Goal: Task Accomplishment & Management: Manage account settings

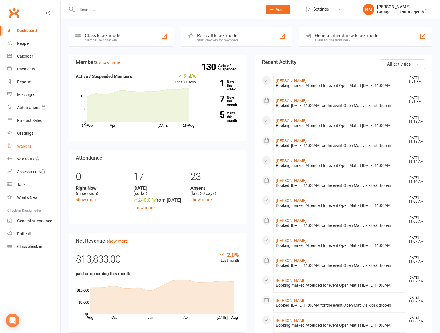
click at [23, 146] on div "Waivers" at bounding box center [24, 146] width 14 height 5
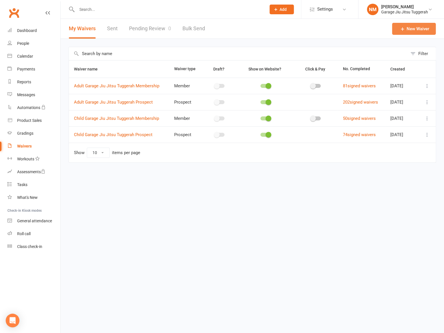
click at [406, 29] on link "New Waiver" at bounding box center [414, 29] width 44 height 12
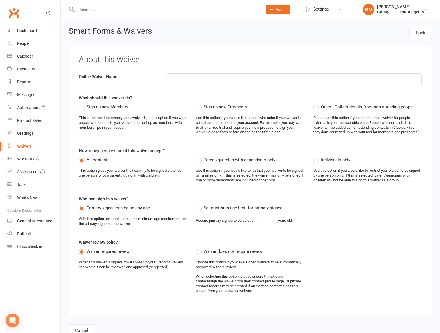
click at [335, 109] on span "Other - Collect details from non-attending people" at bounding box center [367, 107] width 93 height 6
click at [317, 104] on input "Other - Collect details from non-attending people" at bounding box center [315, 104] width 4 height 0
click at [26, 148] on div "Waivers" at bounding box center [24, 146] width 15 height 5
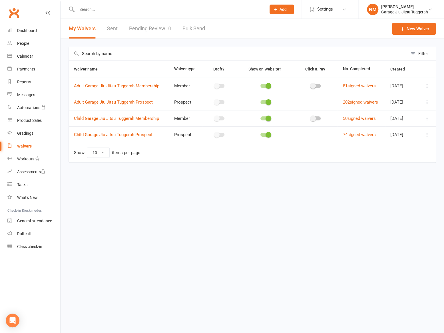
click at [112, 6] on input "text" at bounding box center [168, 9] width 187 height 8
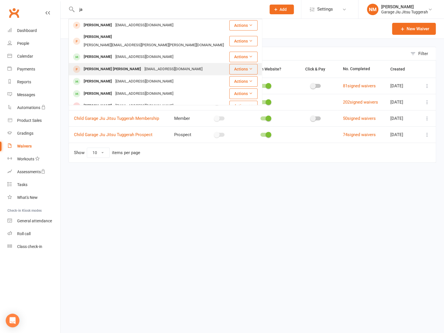
type input "j"
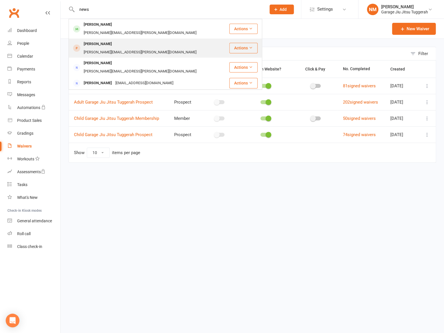
type input "news"
click at [113, 48] on div "Sam.r.newsome@gmail.com" at bounding box center [140, 52] width 116 height 8
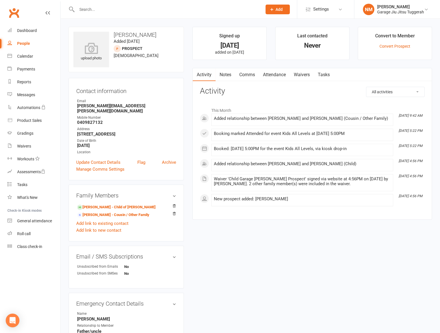
click at [298, 73] on link "Waivers" at bounding box center [302, 74] width 24 height 13
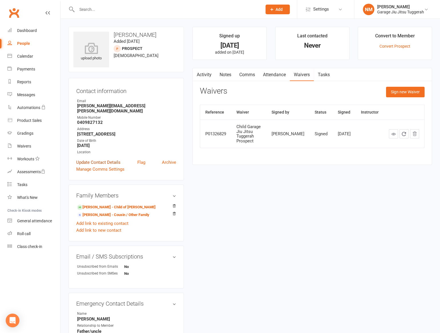
click at [111, 159] on link "Update Contact Details" at bounding box center [98, 162] width 44 height 7
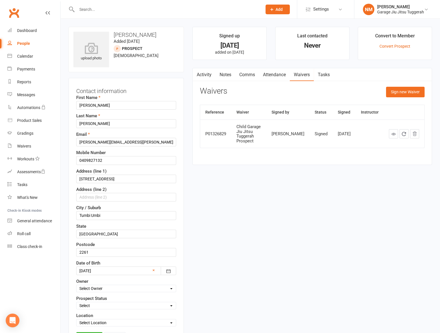
scroll to position [27, 0]
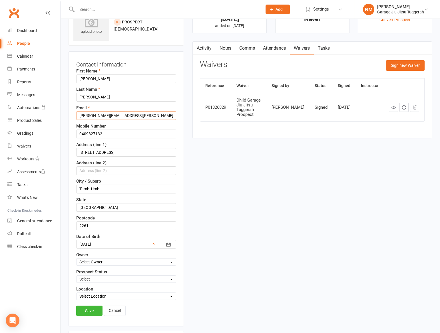
drag, startPoint x: 134, startPoint y: 115, endPoint x: 69, endPoint y: 115, distance: 64.6
click at [71, 115] on div "Contact information First Name Ivar Last Name Newsome Email Sam.r.newsome@gmail…" at bounding box center [126, 188] width 115 height 275
paste input ""basstn@hotmail.com" <basstn@hotmail.com>"
drag, startPoint x: 170, startPoint y: 117, endPoint x: 117, endPoint y: 116, distance: 53.1
click at [117, 116] on input ""basstn@hotmail.com" <basstn@hotmail.com>" at bounding box center [126, 115] width 100 height 9
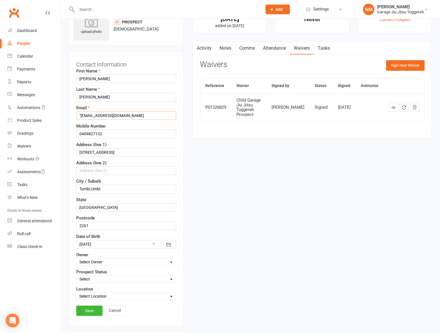
click at [79, 116] on input ""basstn@hotmail.com" at bounding box center [126, 115] width 100 height 9
type input "basstn@hotmail.com"
drag, startPoint x: 105, startPoint y: 132, endPoint x: 63, endPoint y: 129, distance: 42.4
click at [63, 129] on div "upload photo Ivar Newsome Added 11 August, 2025 prospect 7 years old Contact in…" at bounding box center [251, 290] width 380 height 597
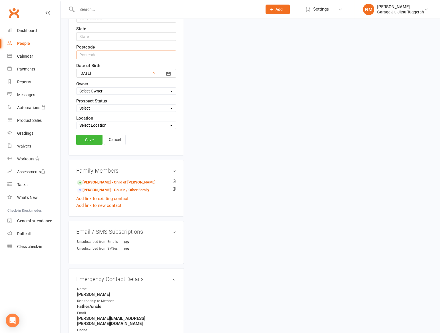
scroll to position [208, 0]
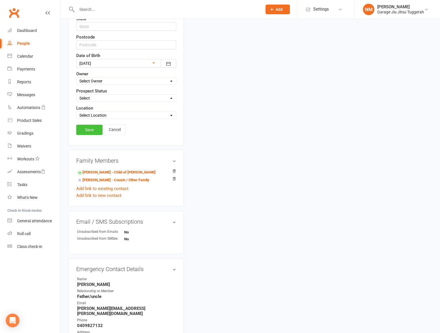
click at [91, 130] on link "Save" at bounding box center [89, 130] width 26 height 10
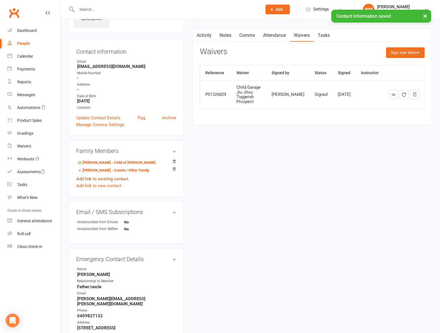
scroll to position [0, 0]
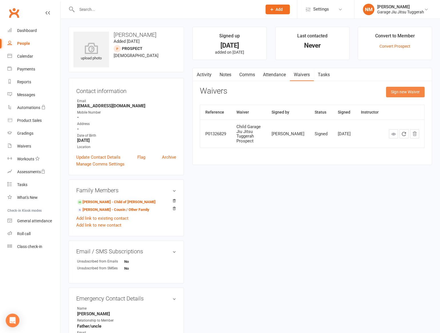
click at [390, 90] on button "Sign new Waiver" at bounding box center [405, 92] width 39 height 10
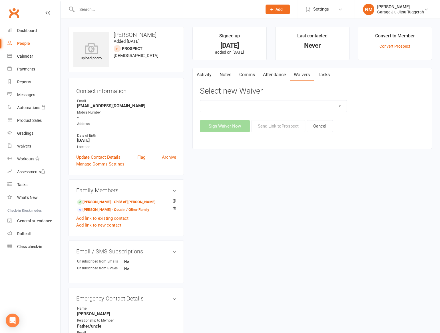
click at [271, 108] on select "Adult Garage Jiu Jitsu Tuggerah Membership Adult Garage Jiu Jitsu Tuggerah Pros…" at bounding box center [273, 106] width 146 height 11
select select "11672"
click at [200, 101] on select "Adult Garage Jiu Jitsu Tuggerah Membership Adult Garage Jiu Jitsu Tuggerah Pros…" at bounding box center [273, 106] width 146 height 11
click at [237, 125] on button "Sign Waiver Now" at bounding box center [225, 126] width 50 height 12
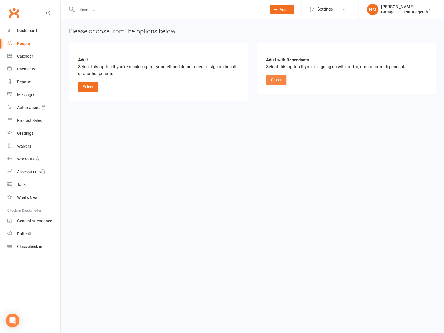
click at [277, 79] on button "Select" at bounding box center [276, 80] width 20 height 10
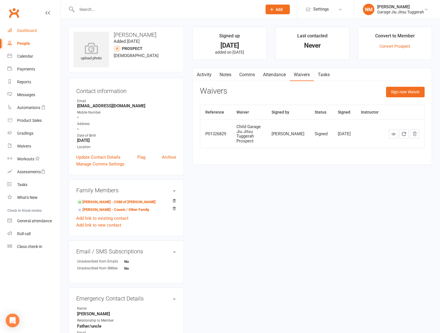
click at [27, 29] on div "Dashboard" at bounding box center [27, 30] width 20 height 5
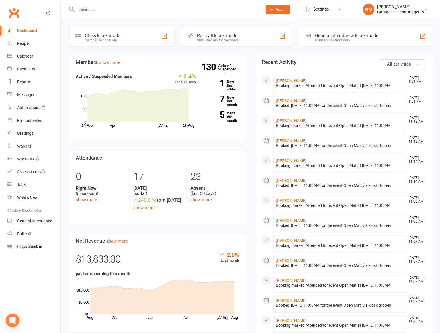
click at [284, 8] on button "Add" at bounding box center [278, 10] width 24 height 10
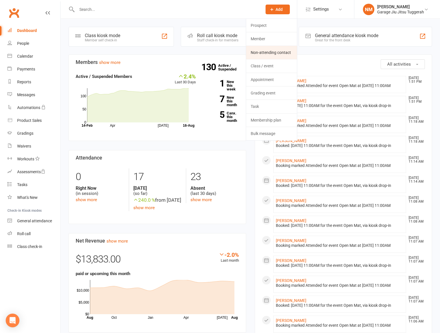
click at [270, 49] on link "Non-attending contact" at bounding box center [271, 52] width 51 height 13
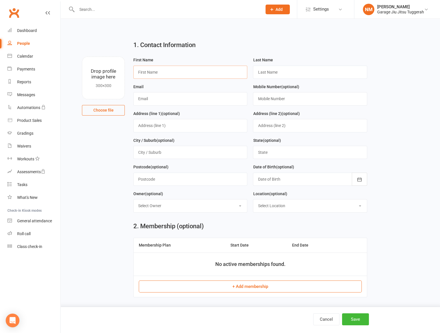
click at [180, 73] on input "text" at bounding box center [190, 72] width 114 height 13
type input "James"
click at [261, 75] on input "text" at bounding box center [310, 72] width 114 height 13
type input "Newsome"
click at [187, 94] on input "text" at bounding box center [190, 98] width 114 height 13
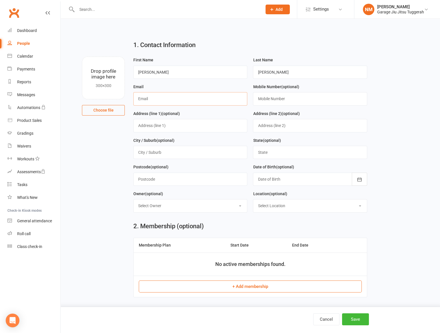
paste input ""basstn@hotmail.com" <basstn@hotmail.com>"
drag, startPoint x: 182, startPoint y: 97, endPoint x: 135, endPoint y: 95, distance: 47.5
click at [135, 95] on input ""basstn@hotmail.com" <basstn@hotmail.com" at bounding box center [190, 98] width 114 height 13
type input "basstn@hotmail.com"
click at [90, 171] on main "1. Contact Information Drop profile image here 300×300 Choose file First Name J…" at bounding box center [251, 126] width 364 height 181
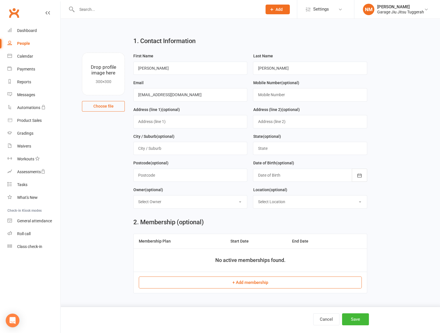
scroll to position [5, 0]
click at [366, 322] on button "Save" at bounding box center [355, 320] width 27 height 12
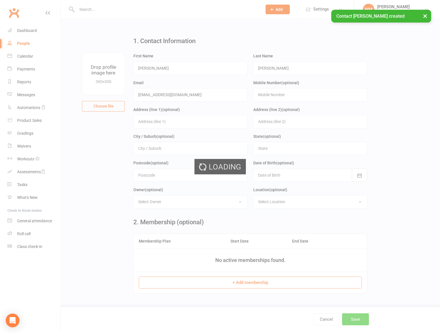
scroll to position [0, 0]
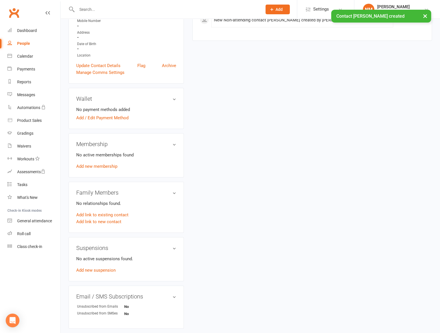
scroll to position [104, 0]
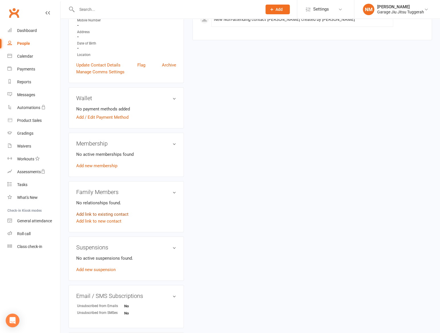
click at [103, 213] on link "Add link to existing contact" at bounding box center [102, 214] width 52 height 7
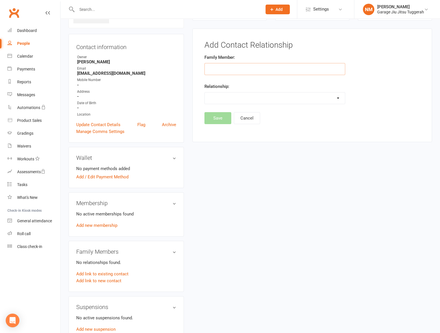
scroll to position [44, 0]
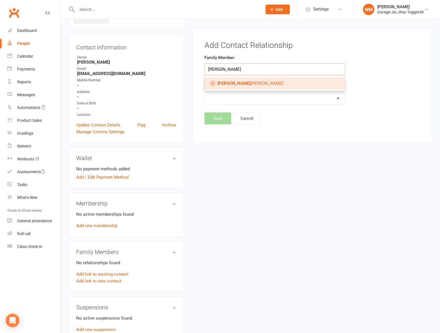
type input "ivar"
click at [228, 85] on span "Ivar Newsome" at bounding box center [251, 83] width 66 height 5
type input "[PERSON_NAME]"
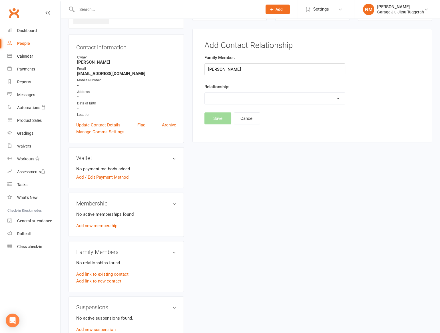
click at [236, 95] on select "Parent / Guardian Child Sibling (parent not in system) Spouse / Partner Cousin …" at bounding box center [275, 98] width 140 height 11
click at [205, 93] on select "Parent / Guardian Child Sibling (parent not in system) Spouse / Partner Cousin …" at bounding box center [275, 98] width 140 height 11
click at [237, 95] on select "Parent / Guardian Child Sibling (parent not in system) Spouse / Partner Cousin …" at bounding box center [275, 98] width 140 height 11
select select "1"
click at [205, 93] on select "Parent / Guardian Child Sibling (parent not in system) Spouse / Partner Cousin …" at bounding box center [275, 98] width 140 height 11
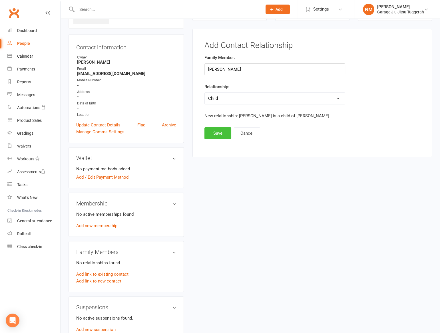
click at [219, 133] on button "Save" at bounding box center [218, 133] width 27 height 12
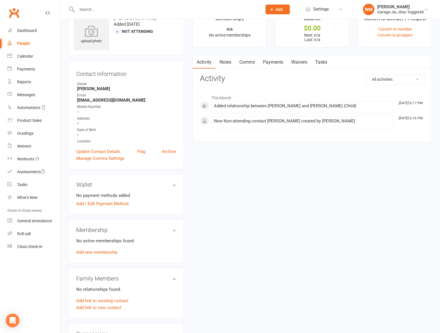
scroll to position [0, 0]
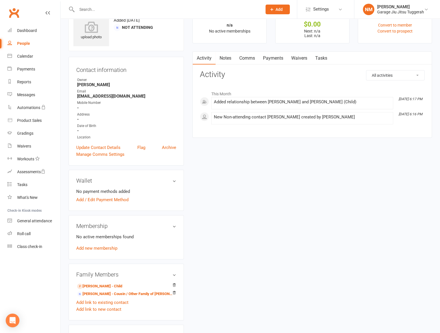
scroll to position [26, 0]
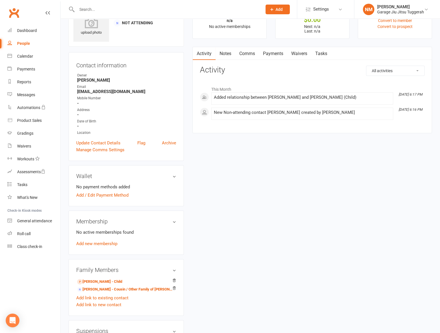
drag, startPoint x: 175, startPoint y: 288, endPoint x: 242, endPoint y: 13, distance: 283.4
click at [175, 288] on icon at bounding box center [174, 289] width 4 height 4
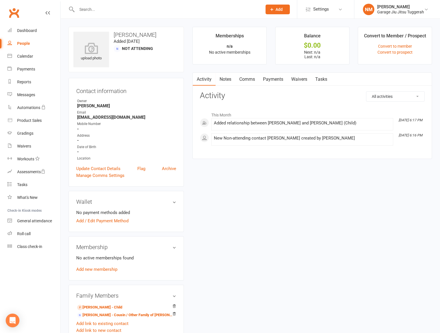
click at [294, 83] on link "Waivers" at bounding box center [299, 79] width 24 height 13
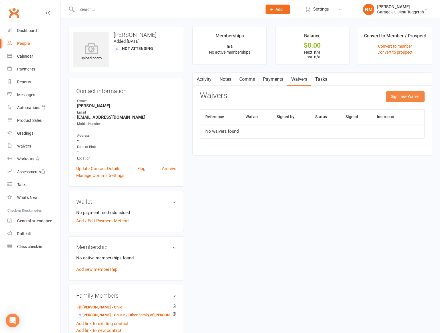
click at [406, 95] on button "Sign new Waiver" at bounding box center [405, 96] width 39 height 10
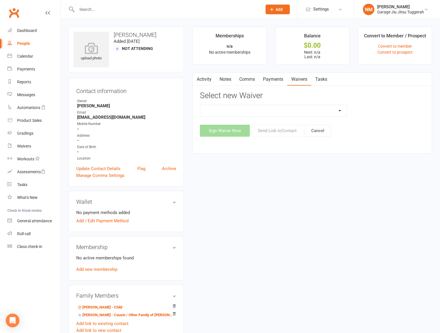
click at [290, 113] on select "Adult Garage Jiu Jitsu Tuggerah Membership Adult Garage Jiu Jitsu Tuggerah Pros…" at bounding box center [273, 110] width 146 height 11
select select "11672"
click at [200, 105] on select "Adult Garage Jiu Jitsu Tuggerah Membership Adult Garage Jiu Jitsu Tuggerah Pros…" at bounding box center [273, 110] width 146 height 11
click at [266, 131] on button "Send Link to Contact" at bounding box center [277, 131] width 52 height 12
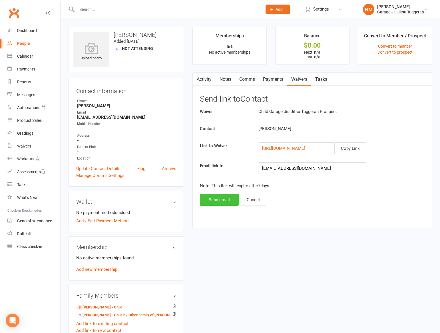
click at [227, 196] on button "Send email" at bounding box center [219, 200] width 39 height 12
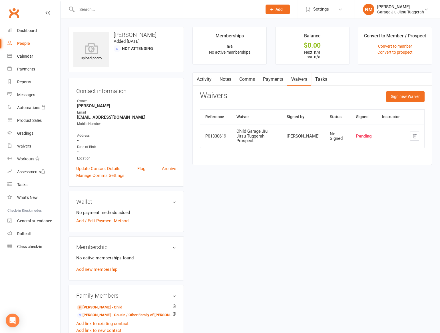
click at [92, 8] on input "text" at bounding box center [166, 9] width 183 height 8
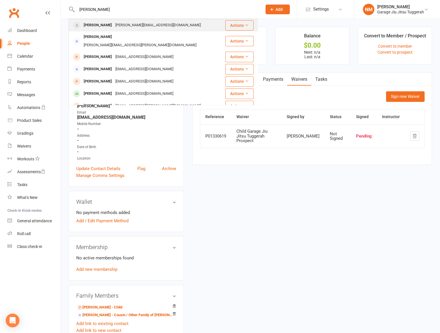
type input "mahon"
click at [94, 25] on div "[PERSON_NAME]" at bounding box center [98, 25] width 32 height 8
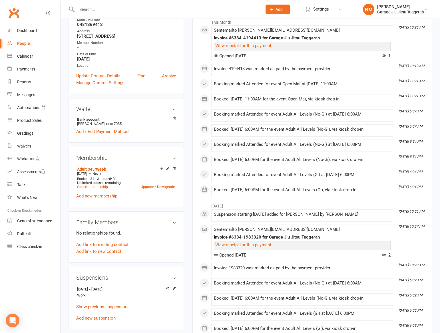
scroll to position [130, 0]
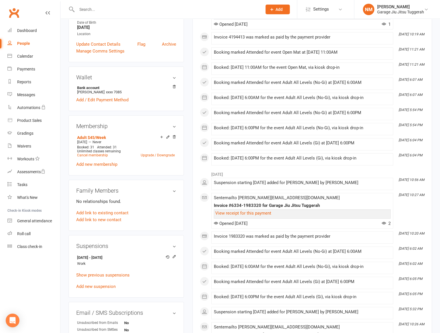
click at [172, 243] on h3 "Suspensions" at bounding box center [126, 246] width 100 height 6
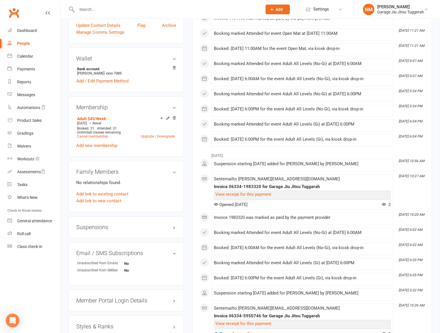
scroll to position [156, 0]
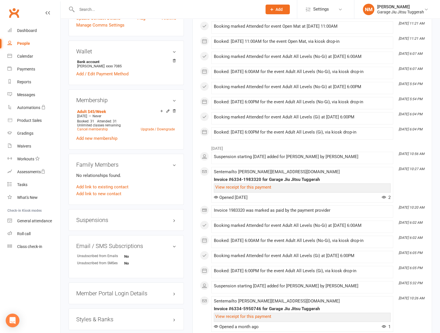
click at [173, 217] on h3 "Suspensions" at bounding box center [126, 220] width 100 height 6
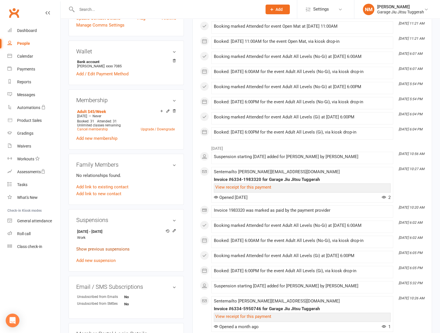
click at [106, 247] on link "Show previous suspensions" at bounding box center [102, 249] width 53 height 5
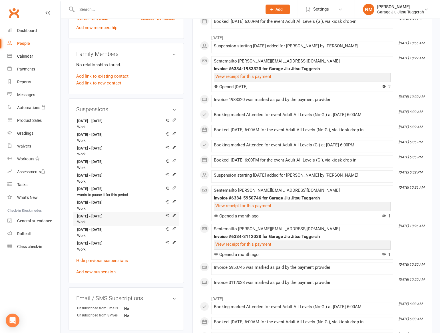
scroll to position [260, 0]
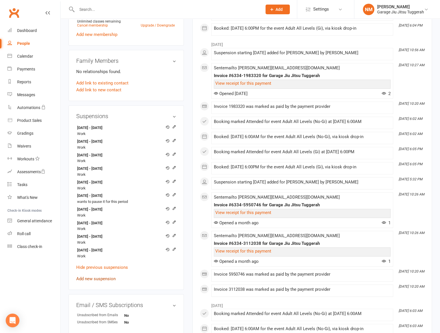
click at [89, 277] on link "Add new suspension" at bounding box center [95, 279] width 39 height 5
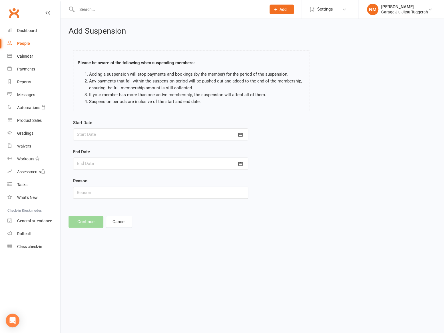
click at [105, 134] on div at bounding box center [160, 135] width 175 height 12
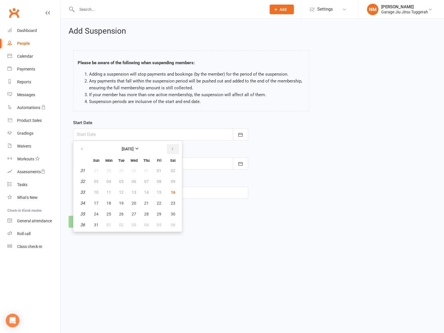
click at [174, 148] on button "button" at bounding box center [173, 149] width 12 height 10
click at [111, 169] on button "01" at bounding box center [109, 171] width 12 height 10
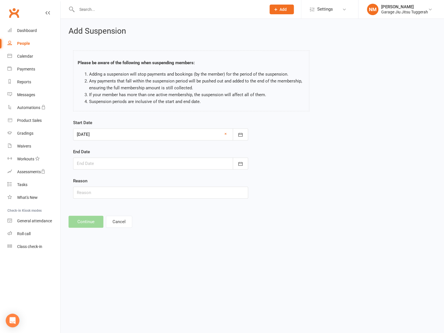
click at [109, 168] on div at bounding box center [160, 164] width 175 height 12
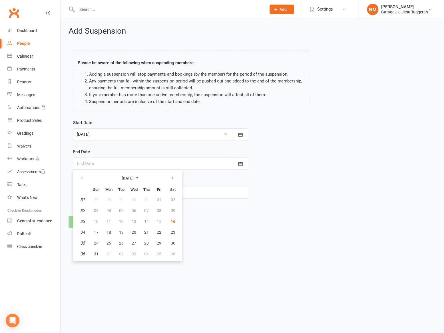
click at [93, 133] on div at bounding box center [160, 135] width 175 height 12
drag, startPoint x: 229, startPoint y: 198, endPoint x: 229, endPoint y: 194, distance: 4.0
click at [229, 197] on input "text" at bounding box center [160, 193] width 175 height 12
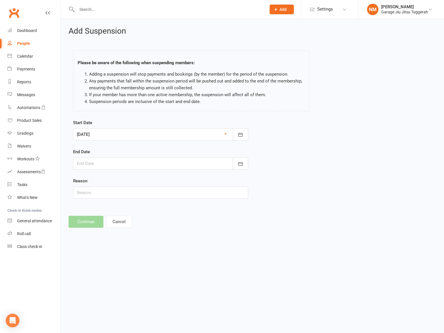
click at [118, 135] on div at bounding box center [160, 135] width 175 height 12
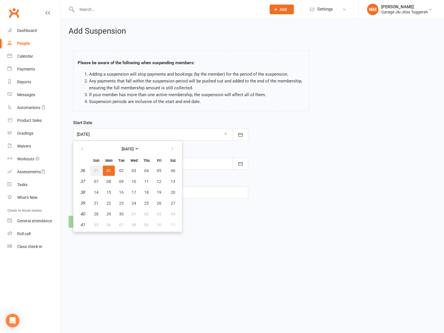
click at [95, 169] on span "31" at bounding box center [96, 171] width 5 height 5
type input "31 Aug 2025"
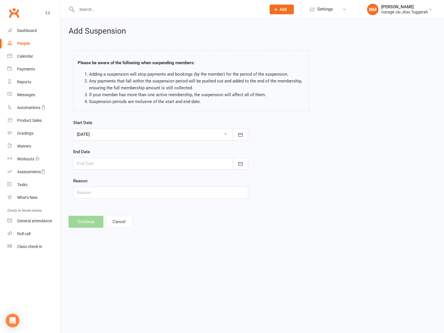
click at [93, 163] on div at bounding box center [160, 164] width 175 height 12
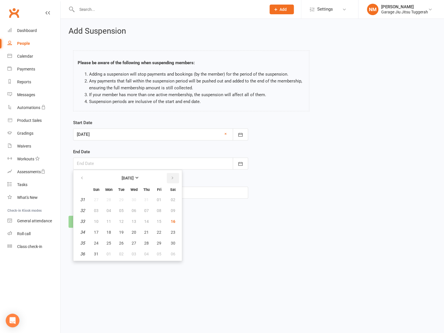
click at [169, 180] on button "button" at bounding box center [173, 178] width 12 height 10
click at [99, 220] on button "14" at bounding box center [96, 222] width 12 height 10
type input "14 Sep 2025"
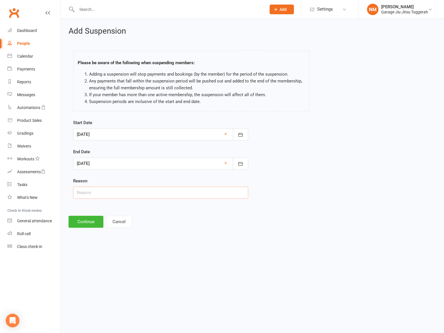
click at [91, 190] on input "text" at bounding box center [160, 193] width 175 height 12
type input "Work"
click at [86, 217] on button "Continue" at bounding box center [86, 222] width 35 height 12
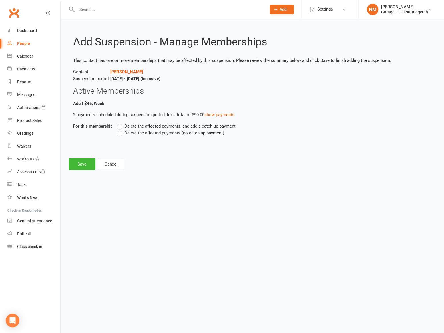
click at [120, 133] on label "Delete the affected payments (no catch-up payment)" at bounding box center [170, 133] width 107 height 7
click at [120, 130] on input "Delete the affected payments (no catch-up payment)" at bounding box center [119, 130] width 4 height 0
click at [89, 161] on button "Save" at bounding box center [82, 164] width 27 height 12
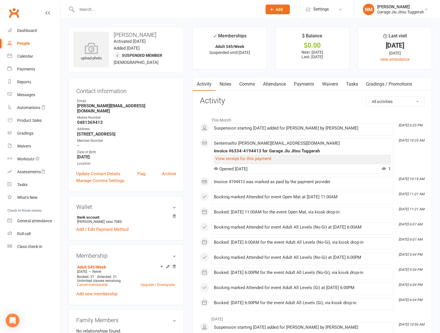
click at [308, 84] on link "Payments" at bounding box center [304, 84] width 28 height 13
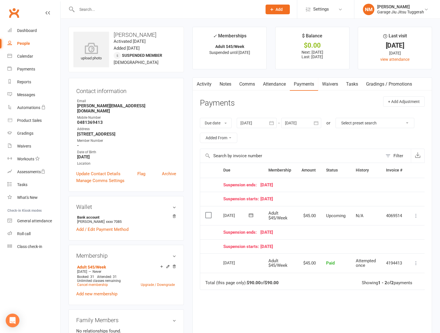
click at [294, 122] on div at bounding box center [301, 123] width 40 height 10
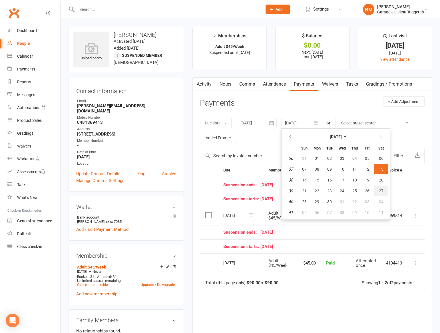
click at [379, 195] on button "27" at bounding box center [381, 191] width 15 height 10
type input "27 Sep 2025"
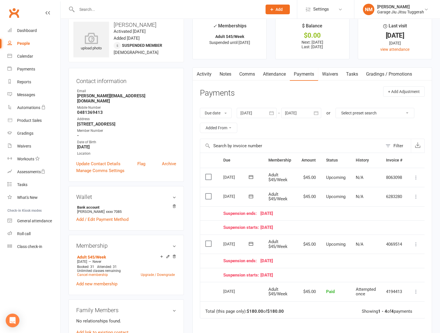
scroll to position [10, 0]
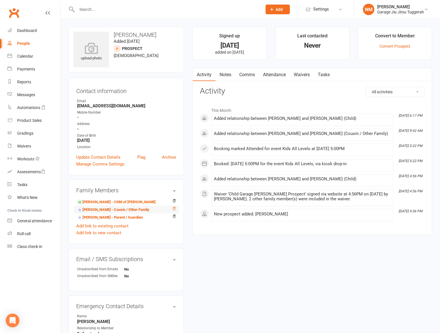
click at [174, 209] on icon at bounding box center [174, 208] width 3 height 3
